Goal: Obtain resource: Obtain resource

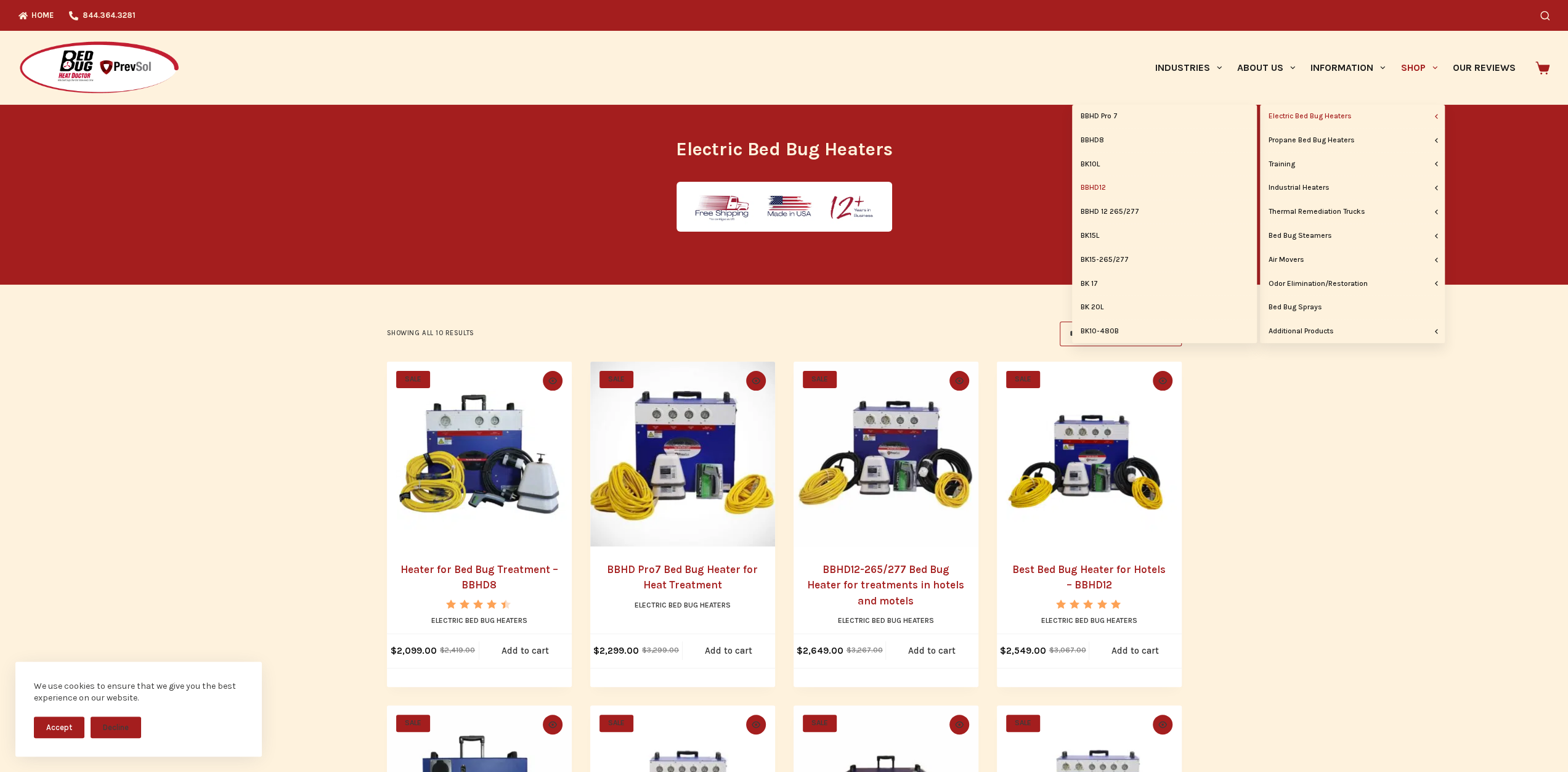
click at [1095, 189] on link "BBHD12" at bounding box center [1165, 188] width 185 height 24
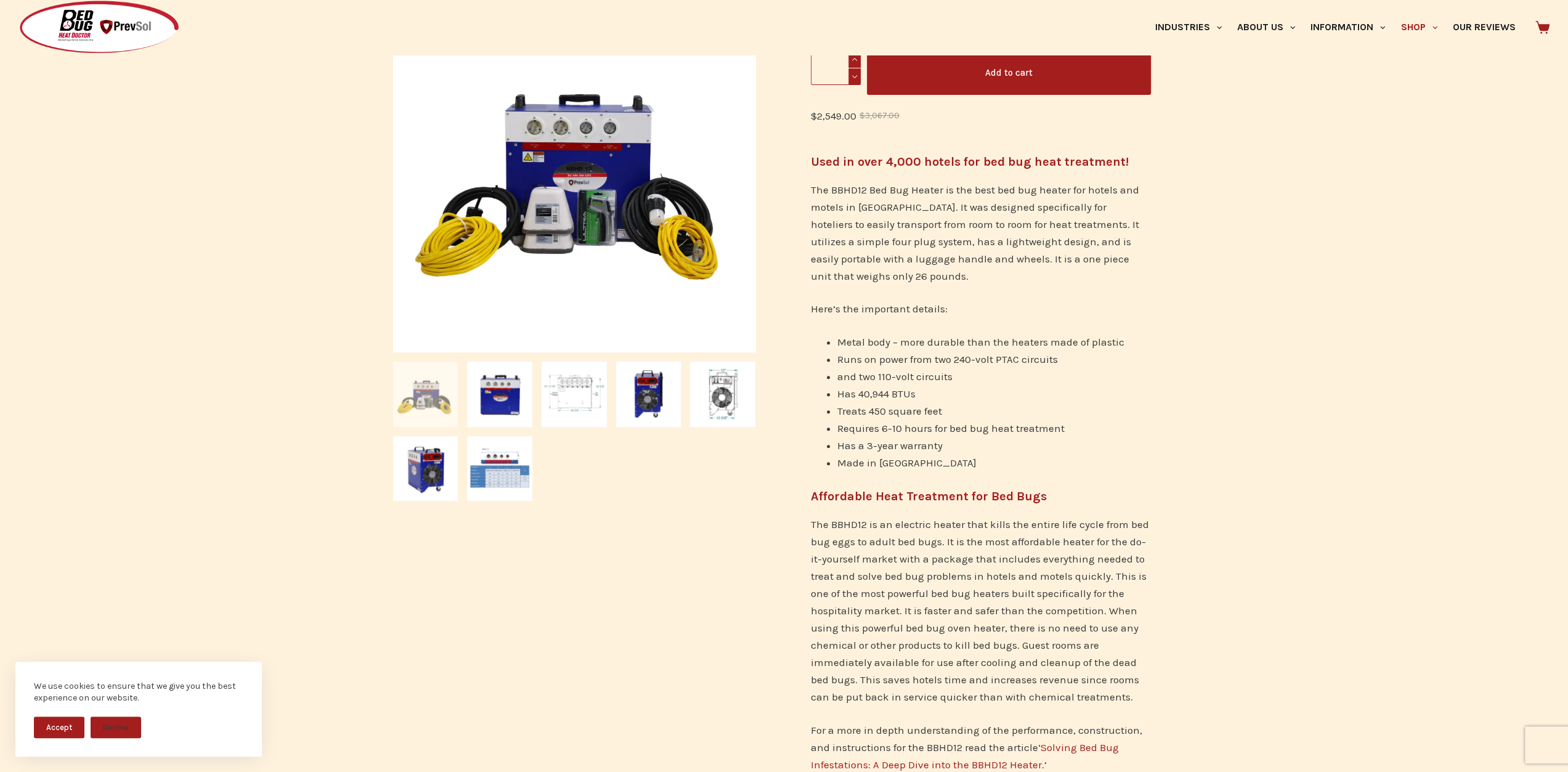
scroll to position [308, 0]
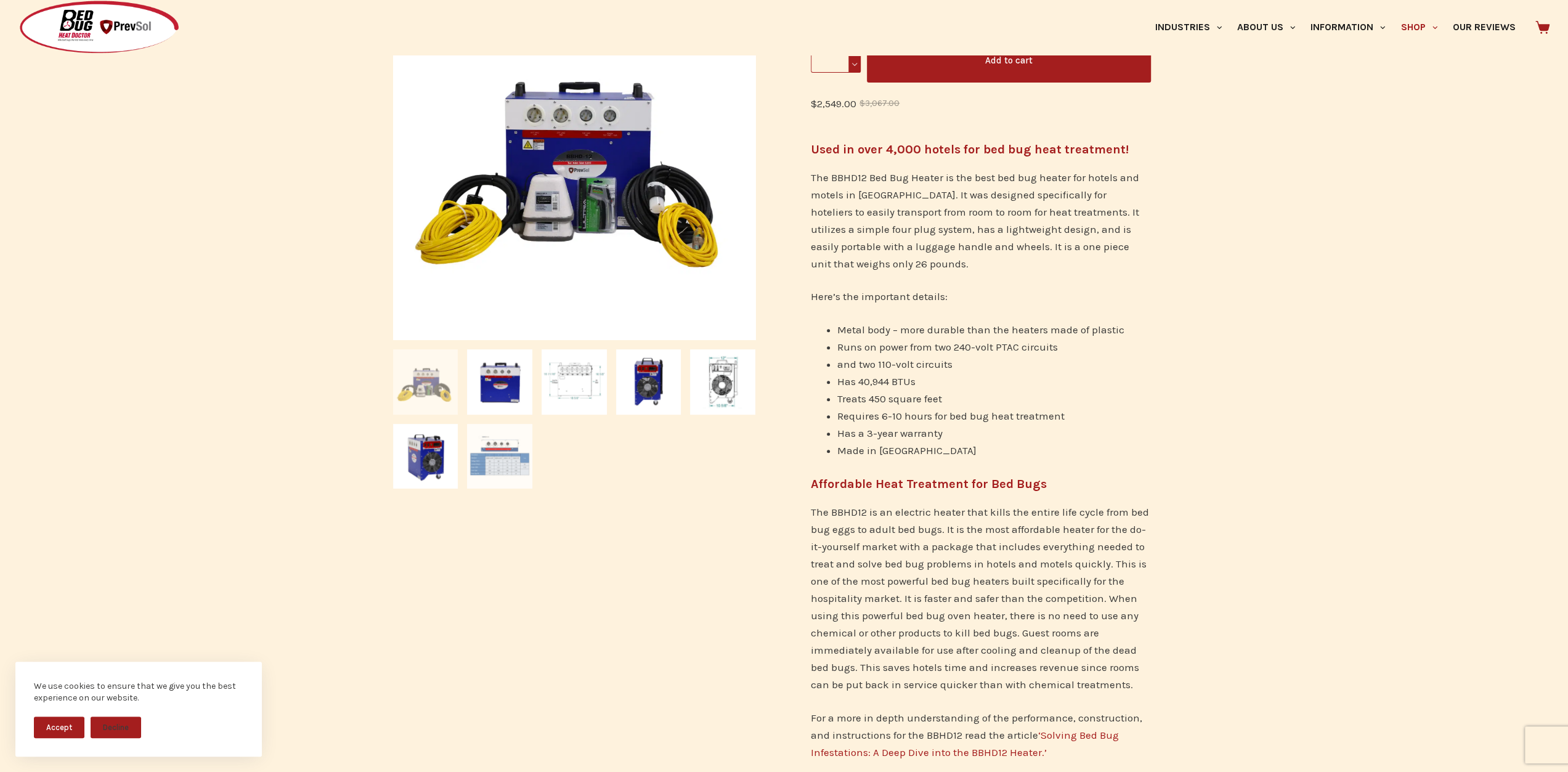
click at [507, 457] on img at bounding box center [500, 457] width 65 height 65
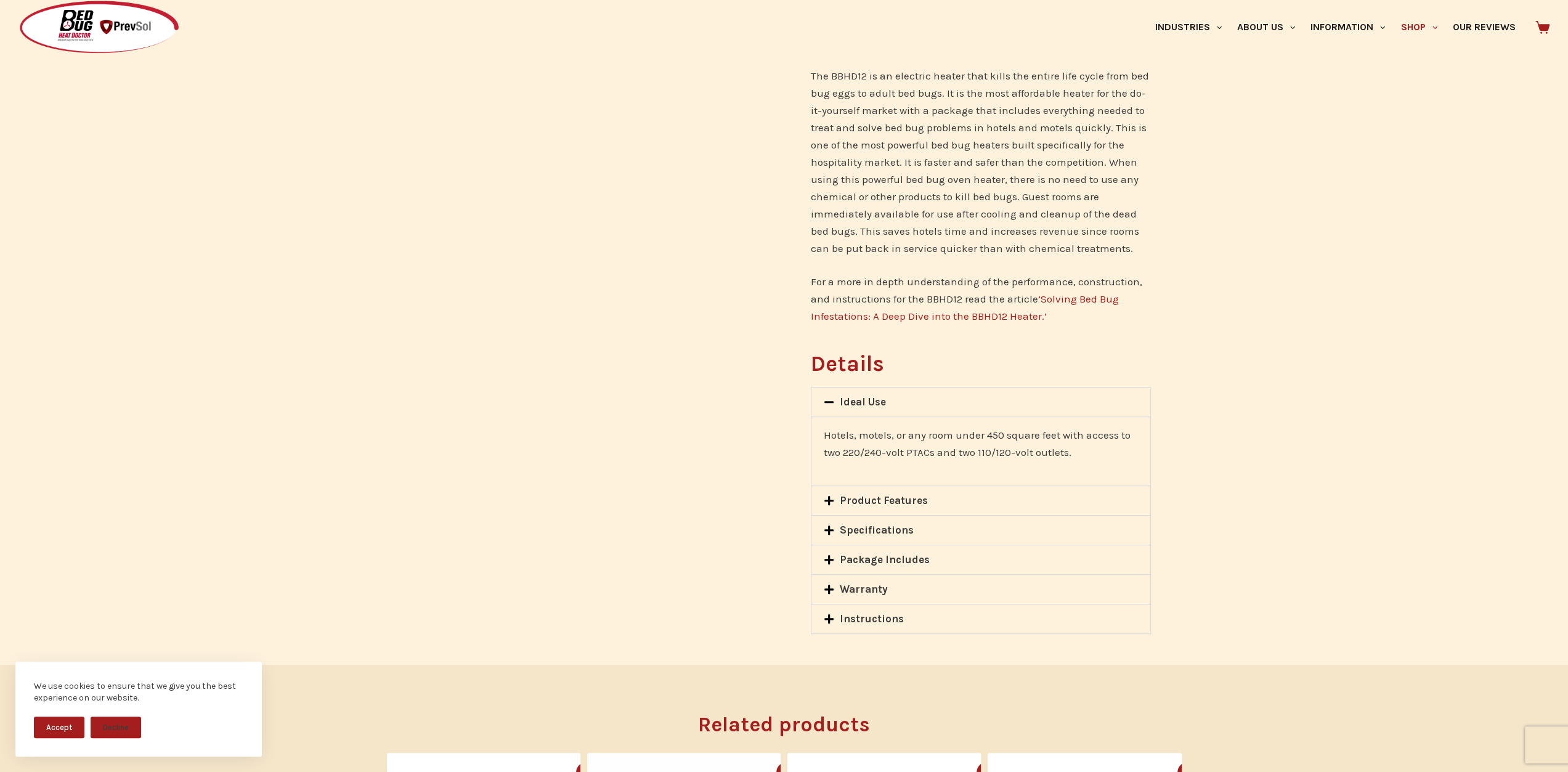
scroll to position [863, 0]
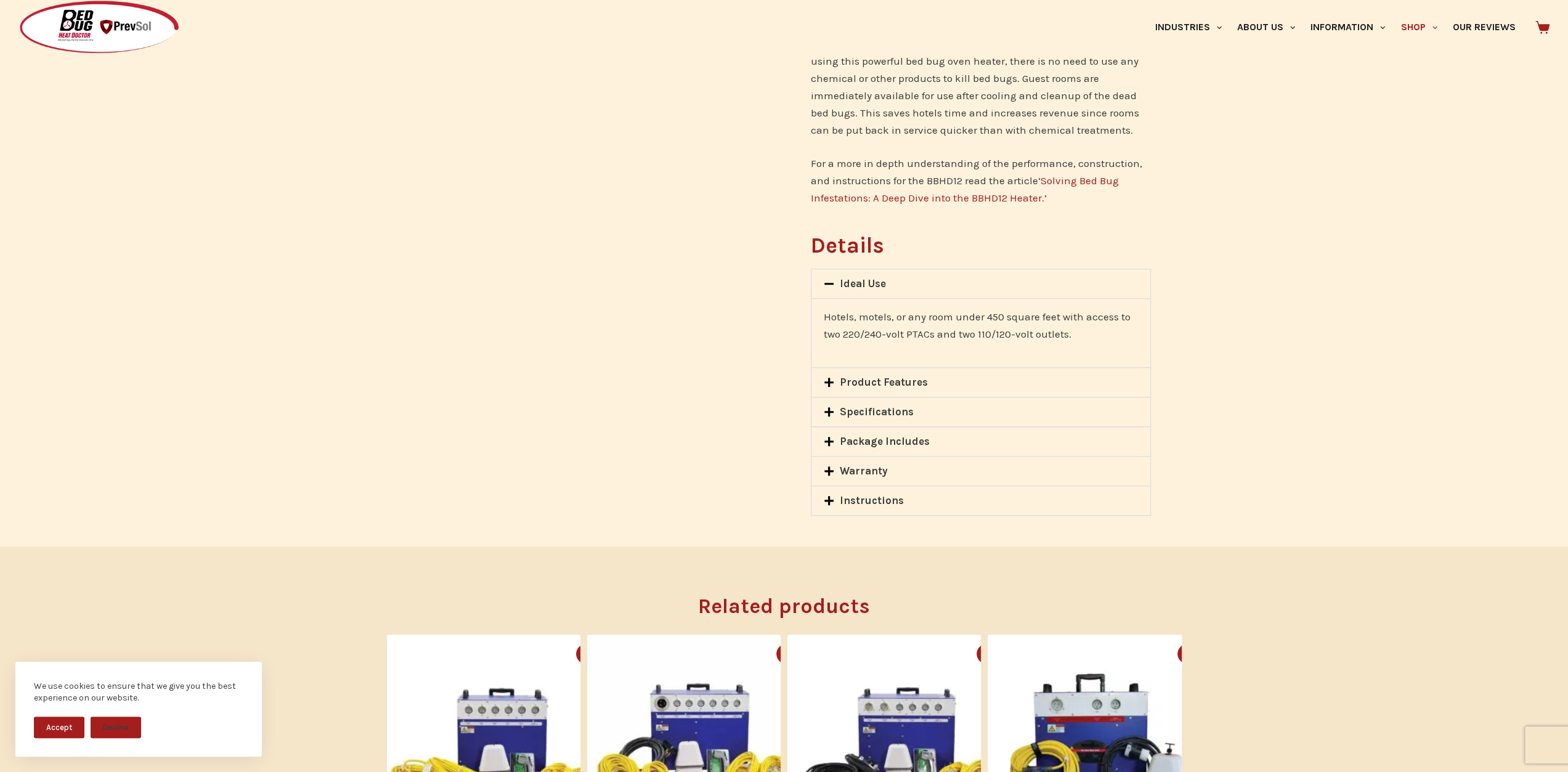
click at [841, 501] on link "Instructions" at bounding box center [872, 501] width 64 height 12
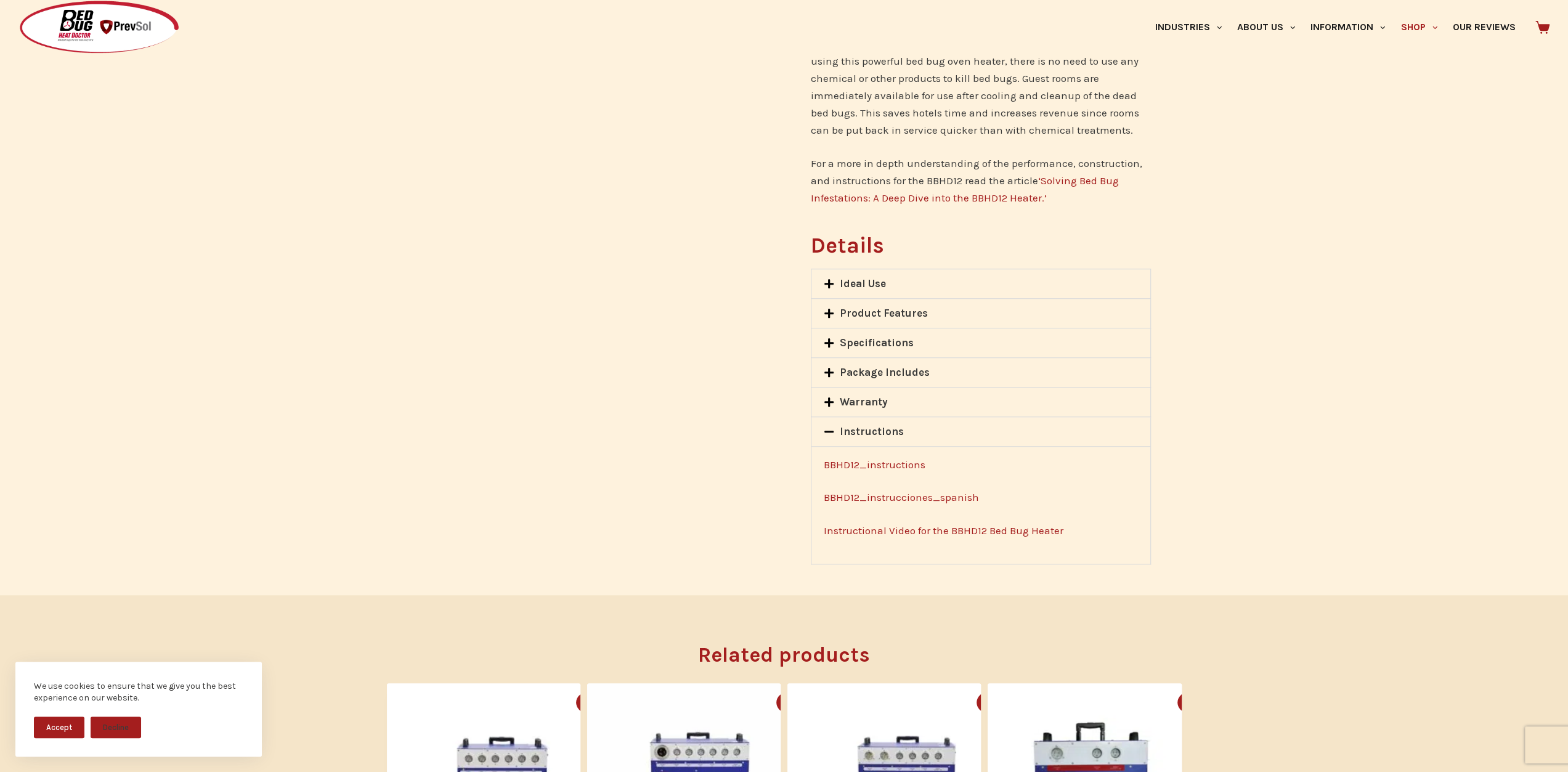
click at [886, 464] on link "BBHD12_instructions" at bounding box center [875, 465] width 101 height 12
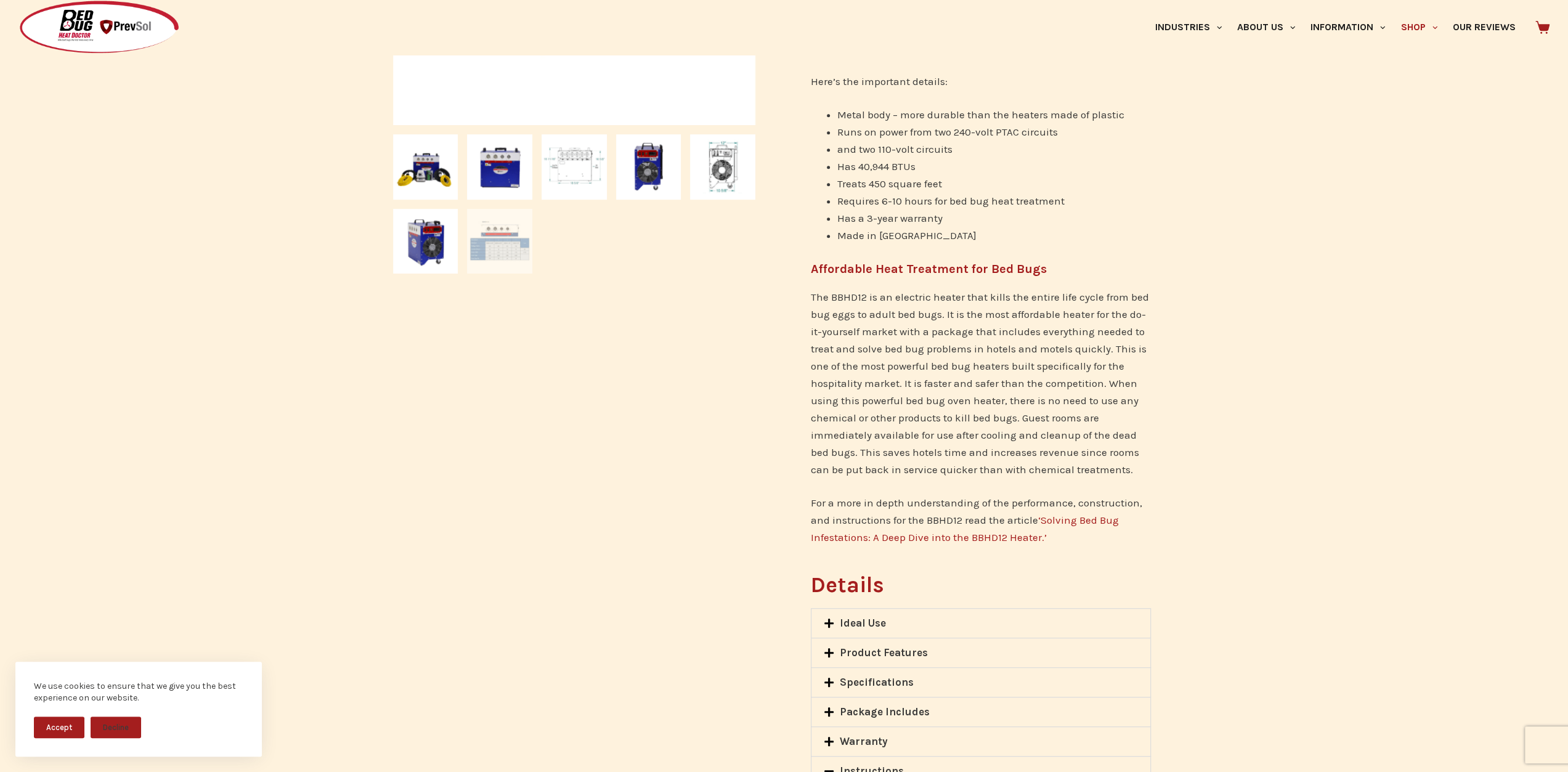
scroll to position [308, 0]
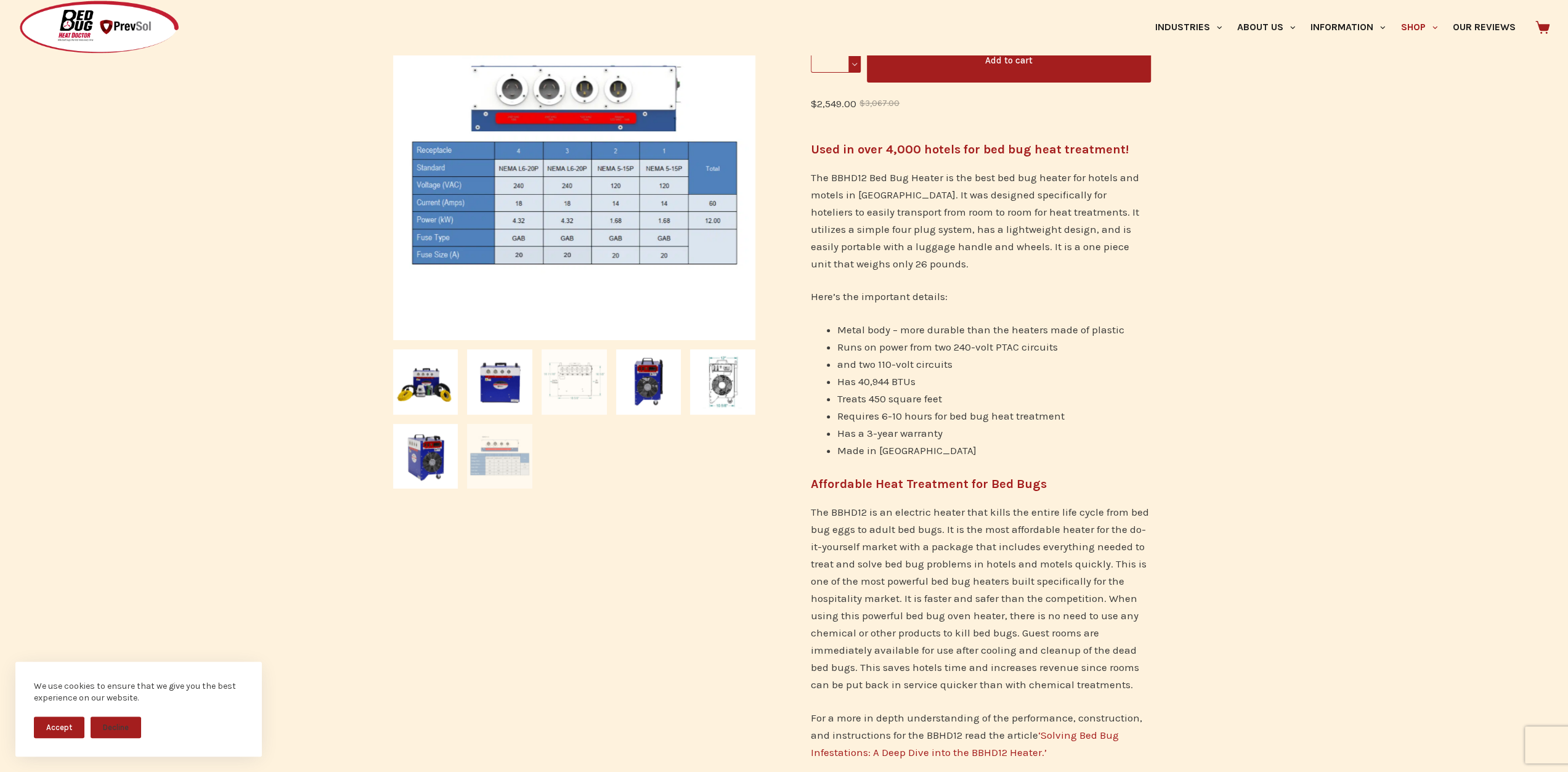
click at [571, 387] on img at bounding box center [574, 382] width 65 height 65
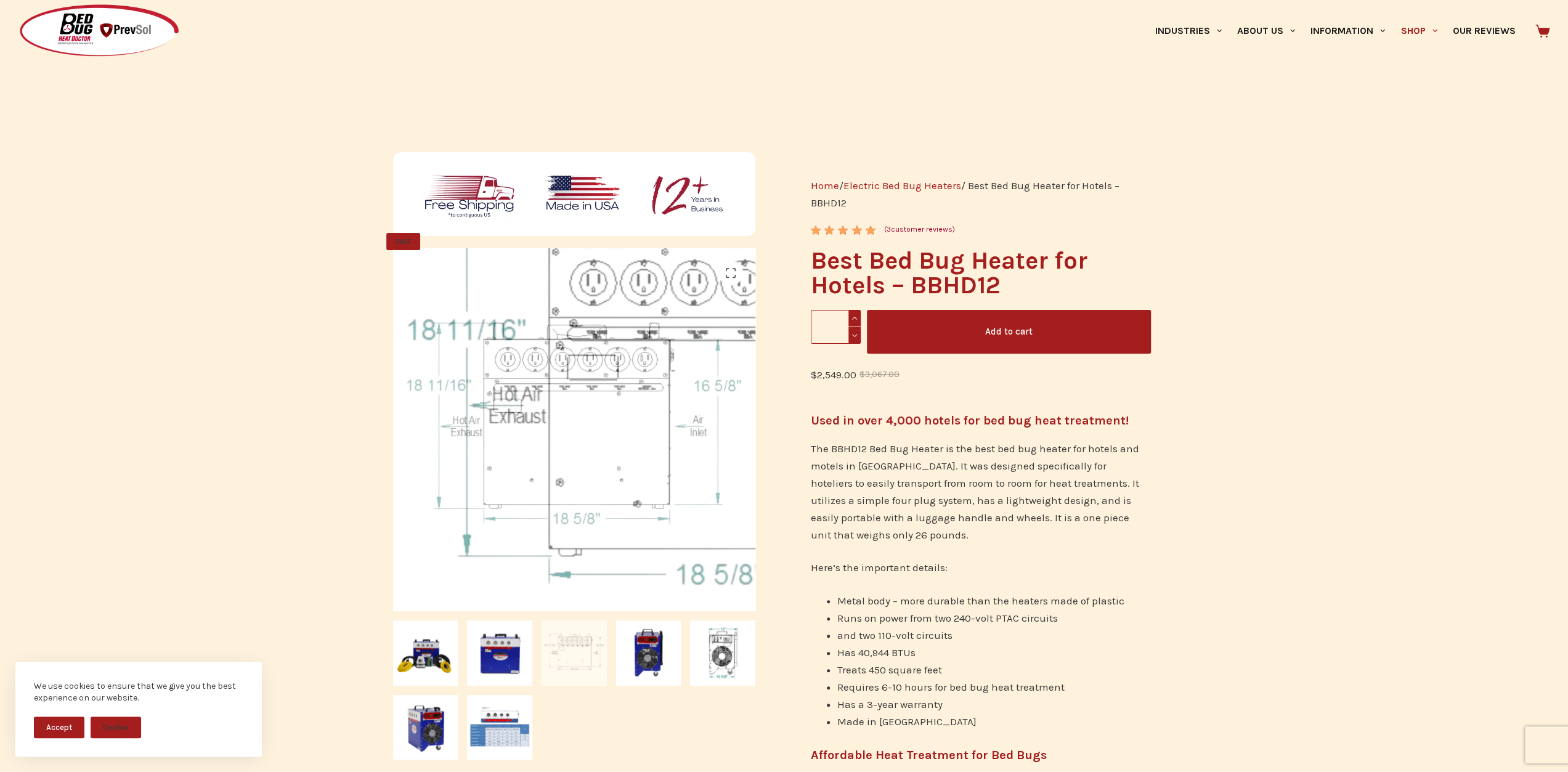
scroll to position [0, 0]
